Goal: Task Accomplishment & Management: Use online tool/utility

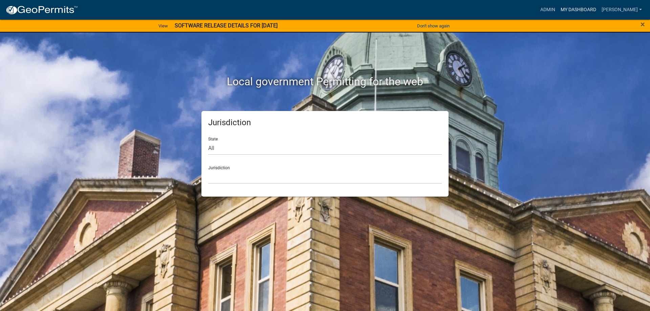
click at [583, 12] on link "My Dashboard" at bounding box center [578, 9] width 41 height 13
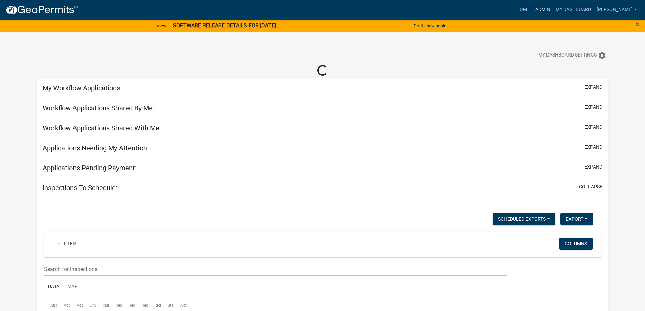
click at [553, 9] on link "Admin" at bounding box center [543, 9] width 20 height 13
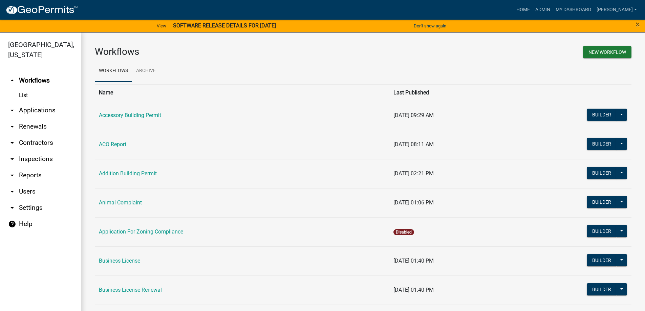
click at [38, 107] on link "arrow_drop_down Applications" at bounding box center [40, 110] width 81 height 16
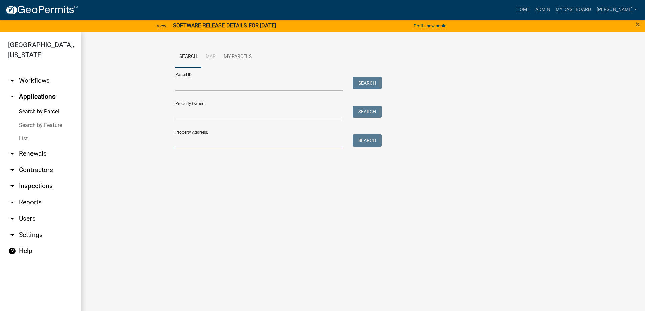
click at [220, 143] on input "Property Address:" at bounding box center [259, 141] width 168 height 14
paste input "[STREET_ADDRESS]"
type input "[STREET_ADDRESS]"
click at [361, 140] on button "Search" at bounding box center [367, 140] width 29 height 12
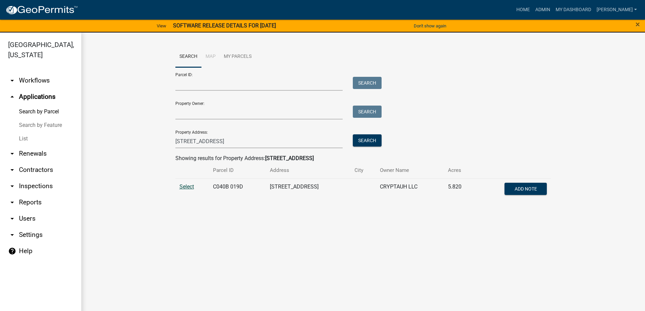
click at [189, 187] on span "Select" at bounding box center [187, 187] width 15 height 6
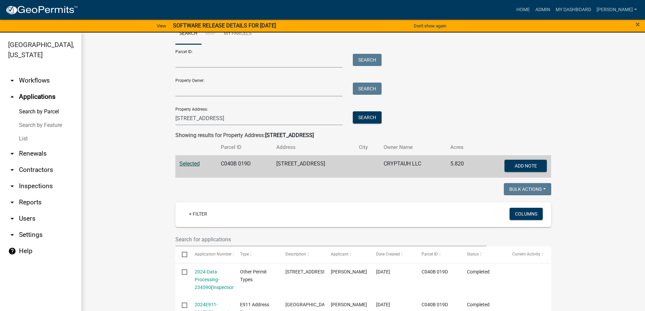
scroll to position [68, 0]
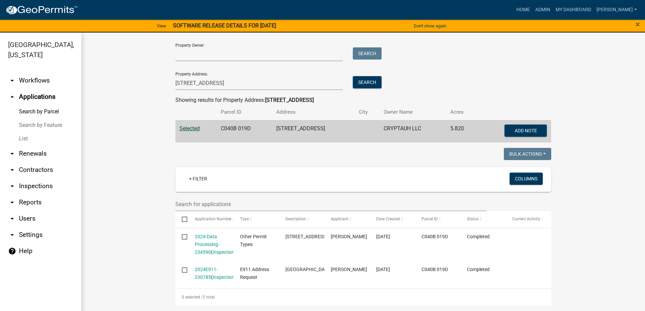
click at [26, 136] on link "List" at bounding box center [40, 139] width 81 height 14
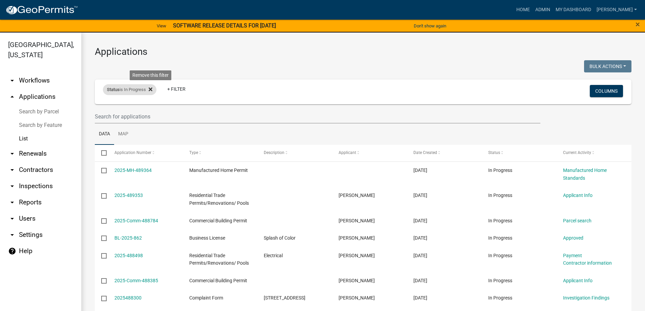
click at [152, 90] on icon at bounding box center [151, 90] width 4 height 4
click at [121, 92] on link "+ Filter" at bounding box center [117, 91] width 29 height 12
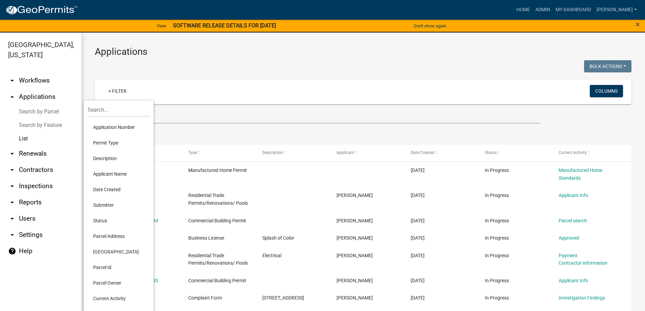
click at [107, 143] on li "Permit Type" at bounding box center [119, 143] width 62 height 16
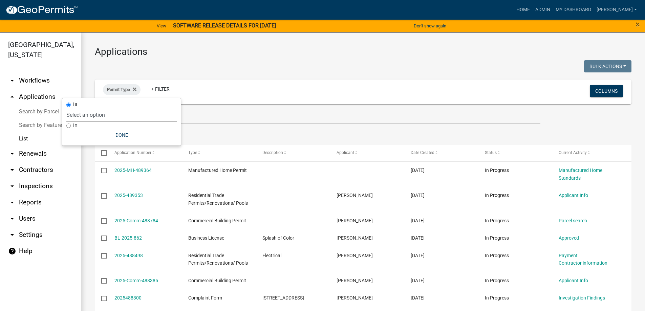
click at [107, 116] on select "Select an option Accessory Building Permit ACO Report Addition Building Permit …" at bounding box center [121, 115] width 110 height 14
select select "322e1bdb-96ea-4133-91af-6f1f14469bb2"
click at [86, 108] on select "Select an option Accessory Building Permit ACO Report Addition Building Permit …" at bounding box center [121, 115] width 110 height 14
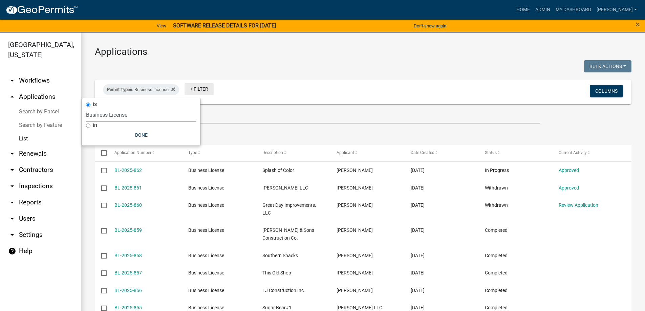
click at [205, 89] on link "+ Filter" at bounding box center [199, 89] width 29 height 12
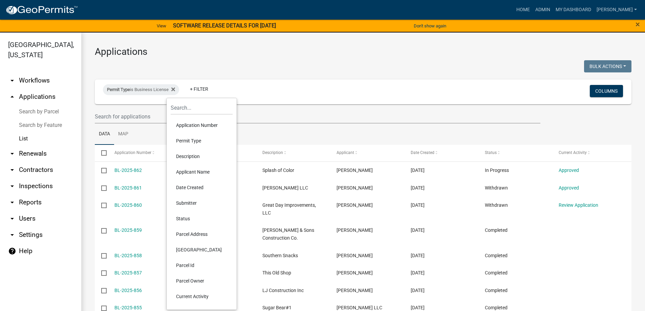
click at [191, 155] on li "Description" at bounding box center [202, 157] width 62 height 16
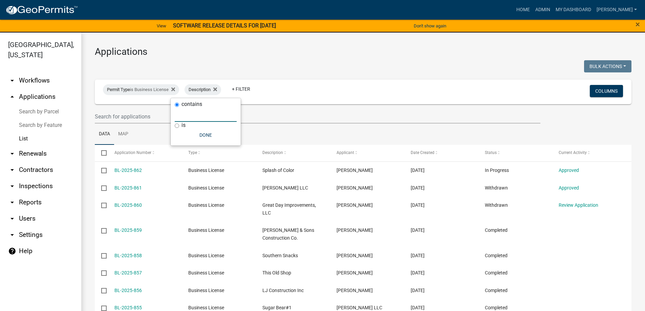
click at [205, 117] on input "text" at bounding box center [206, 115] width 62 height 14
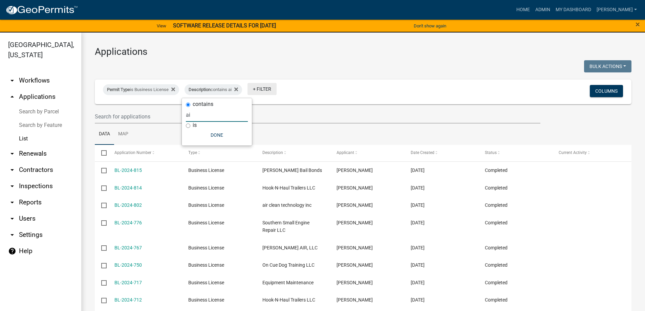
type input "a"
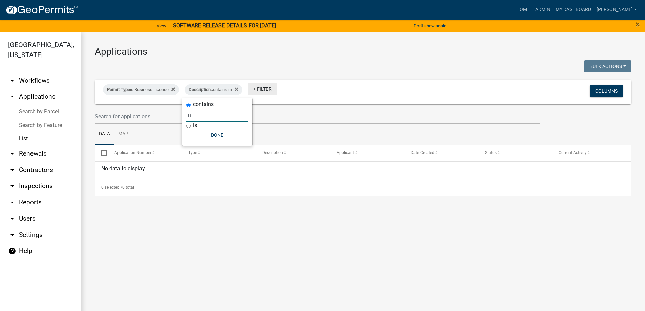
type input "r"
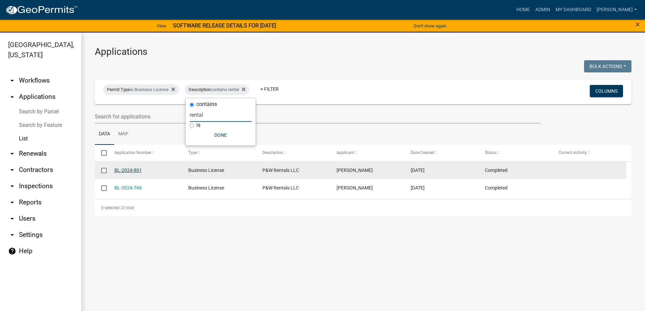
type input "rental"
click at [125, 171] on link "BL-2024-801" at bounding box center [128, 170] width 27 height 5
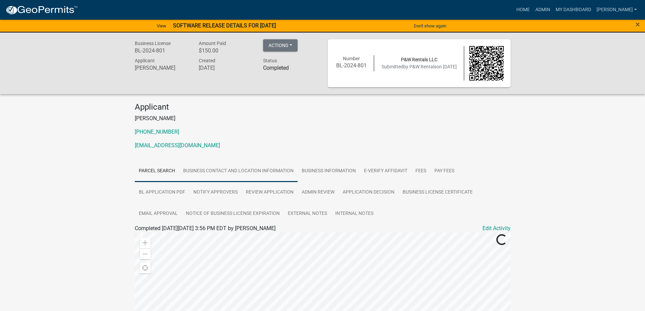
click at [241, 169] on link "Business Contact and Location Information" at bounding box center [238, 172] width 119 height 22
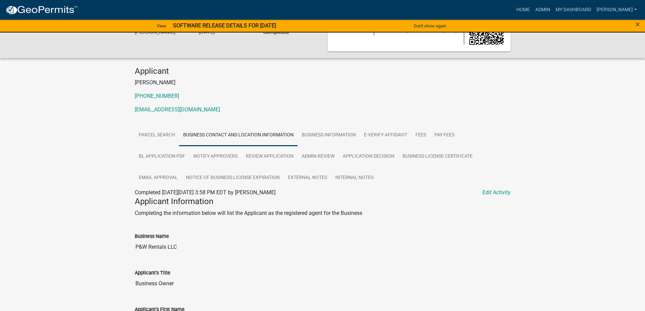
scroll to position [27, 0]
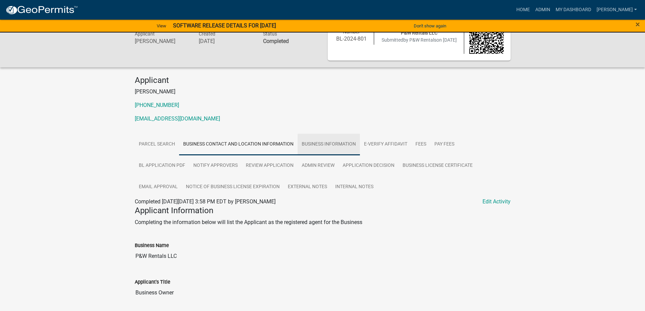
click at [320, 147] on link "Business Information" at bounding box center [329, 145] width 62 height 22
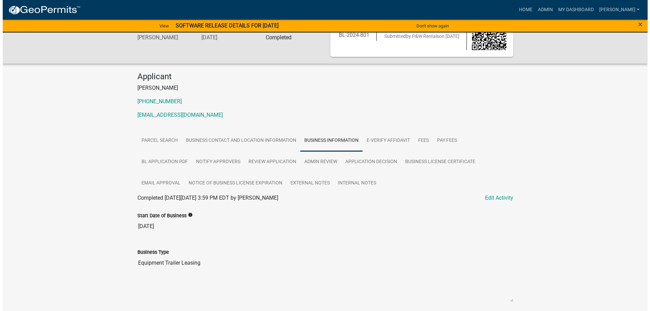
scroll to position [0, 0]
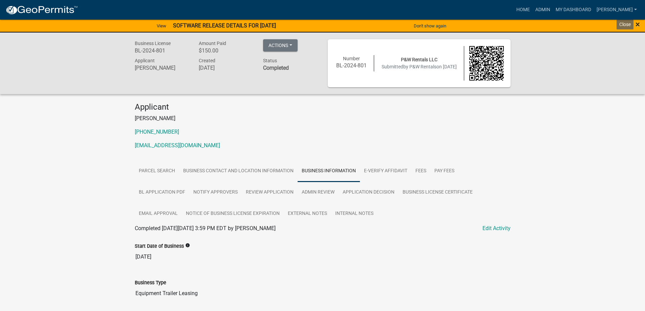
click at [636, 22] on span "×" at bounding box center [638, 24] width 4 height 9
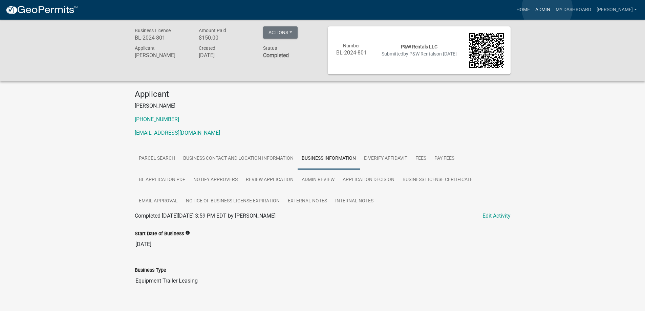
click at [547, 8] on link "Admin" at bounding box center [543, 9] width 20 height 13
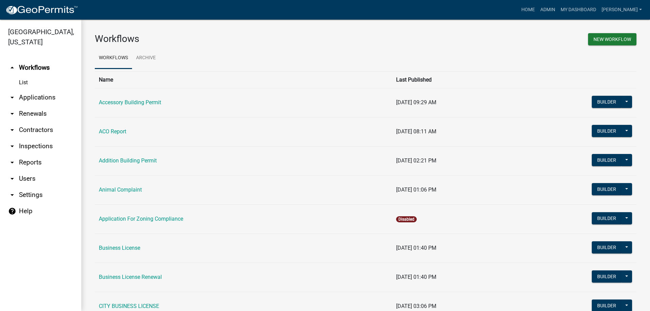
click at [40, 97] on link "arrow_drop_down Applications" at bounding box center [40, 97] width 81 height 16
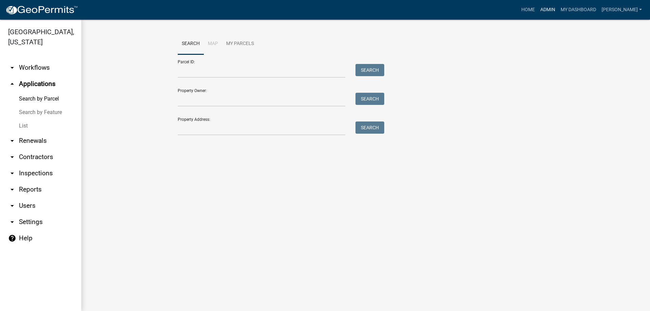
click at [549, 9] on link "Admin" at bounding box center [548, 9] width 20 height 13
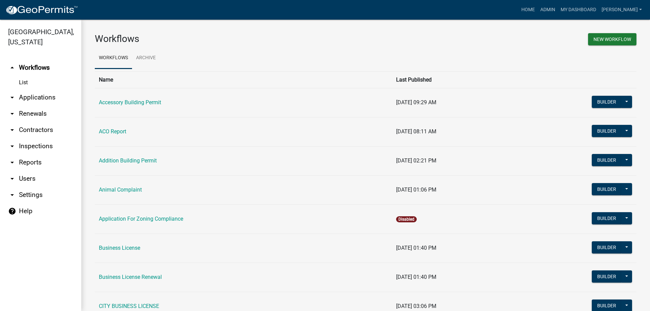
click at [35, 99] on link "arrow_drop_down Applications" at bounding box center [40, 97] width 81 height 16
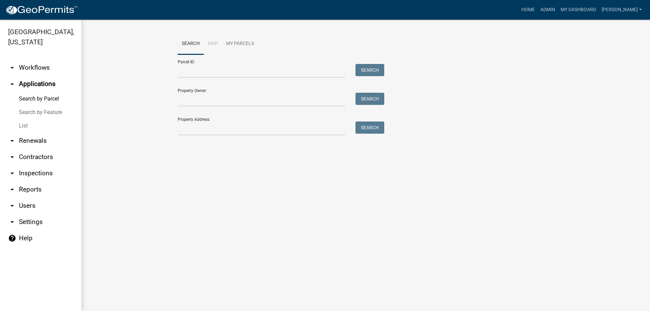
click at [21, 126] on link "List" at bounding box center [40, 126] width 81 height 14
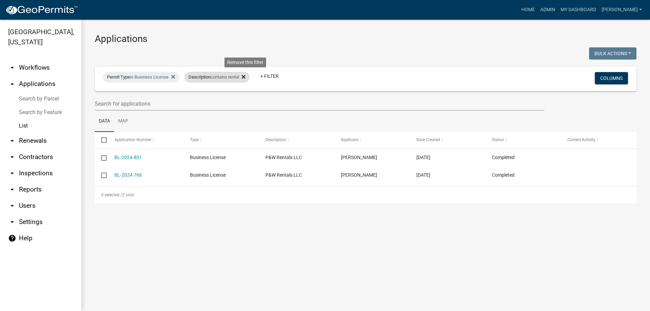
click at [243, 75] on fa-icon at bounding box center [242, 77] width 6 height 11
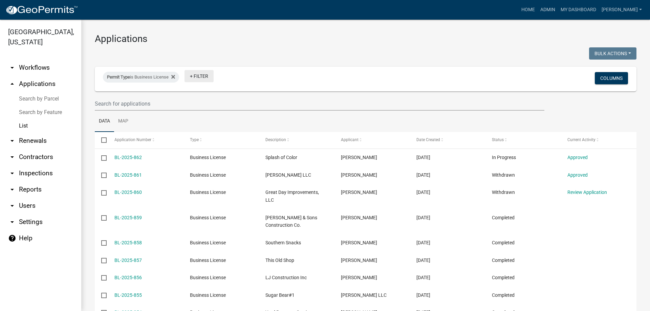
click at [205, 80] on link "+ Filter" at bounding box center [199, 76] width 29 height 12
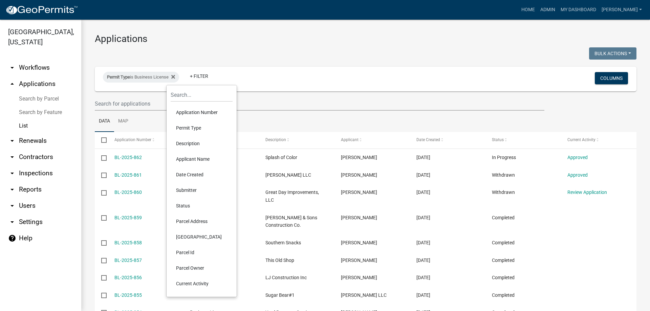
click at [198, 157] on li "Applicant Name" at bounding box center [202, 159] width 62 height 16
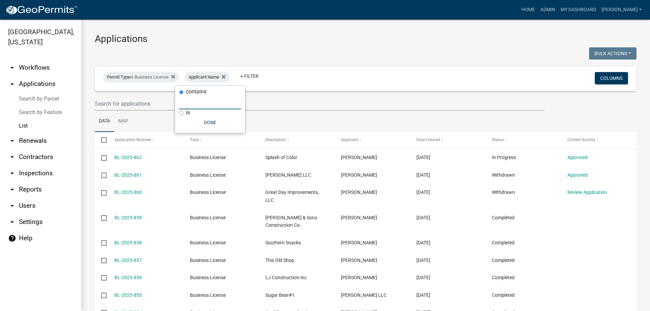
click at [217, 105] on input "text" at bounding box center [210, 103] width 62 height 14
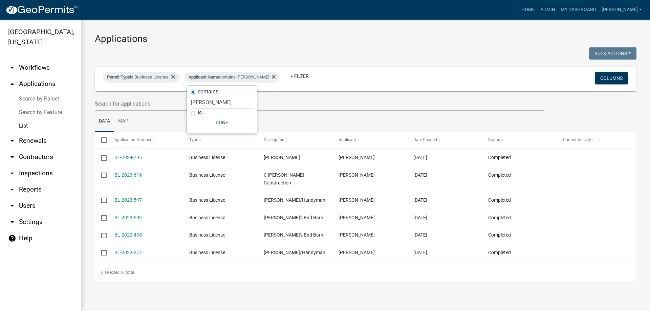
type input "J"
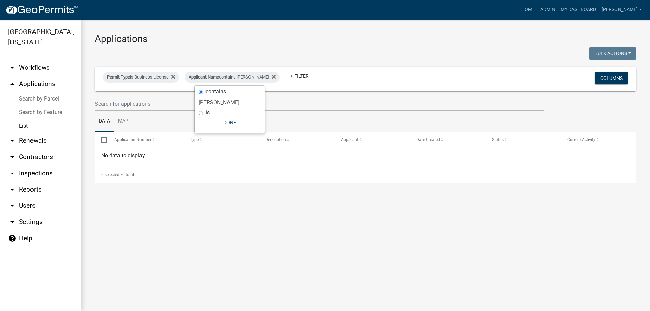
type input "[PERSON_NAME]"
drag, startPoint x: 265, startPoint y: 75, endPoint x: 261, endPoint y: 78, distance: 5.6
click at [272, 75] on icon at bounding box center [274, 76] width 4 height 5
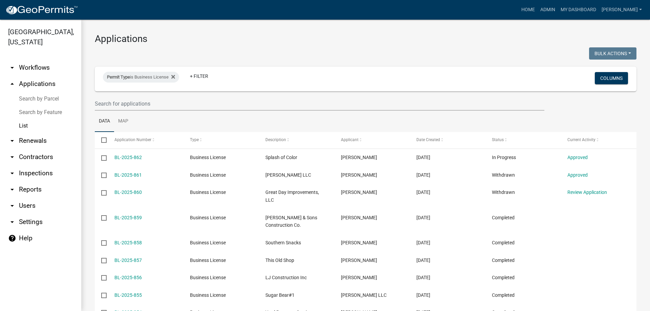
click at [40, 82] on link "arrow_drop_up Applications" at bounding box center [40, 84] width 81 height 16
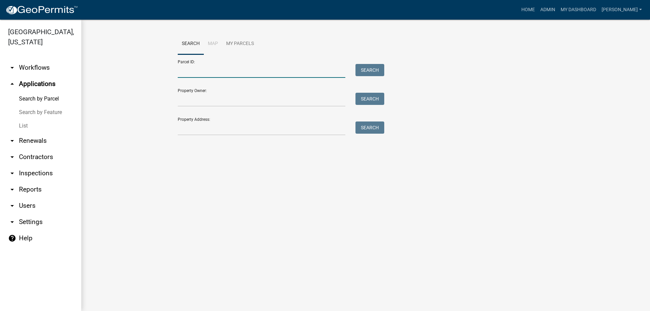
click at [226, 71] on input "Parcel ID:" at bounding box center [262, 71] width 168 height 14
type input "c075 026"
click at [375, 70] on button "Search" at bounding box center [370, 70] width 29 height 12
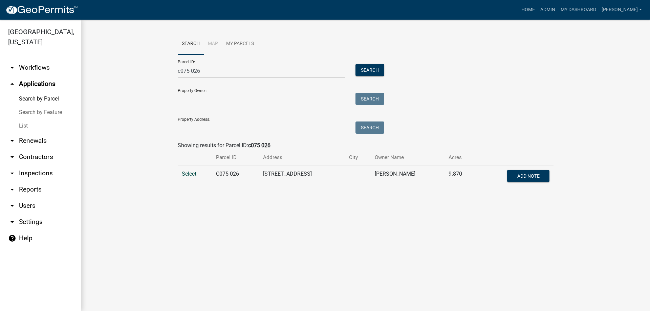
click at [190, 175] on span "Select" at bounding box center [189, 174] width 15 height 6
